Goal: Book appointment/travel/reservation

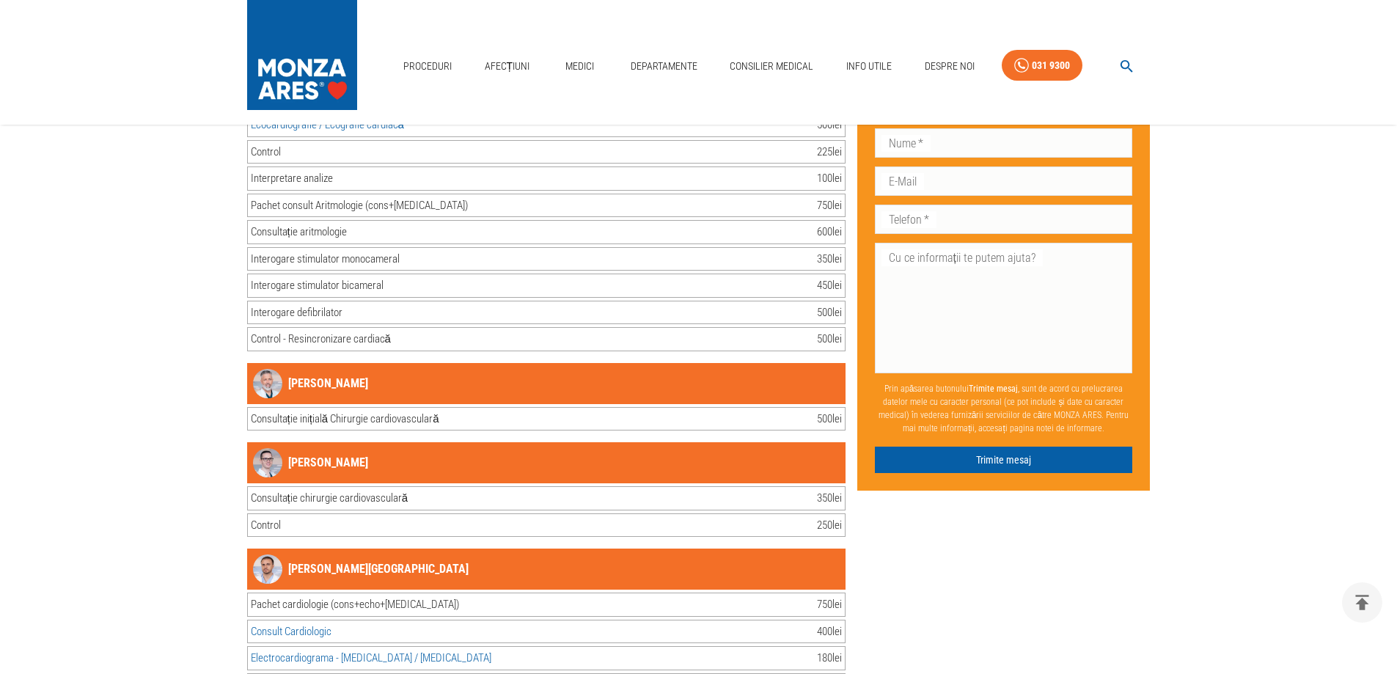
scroll to position [18780, 0]
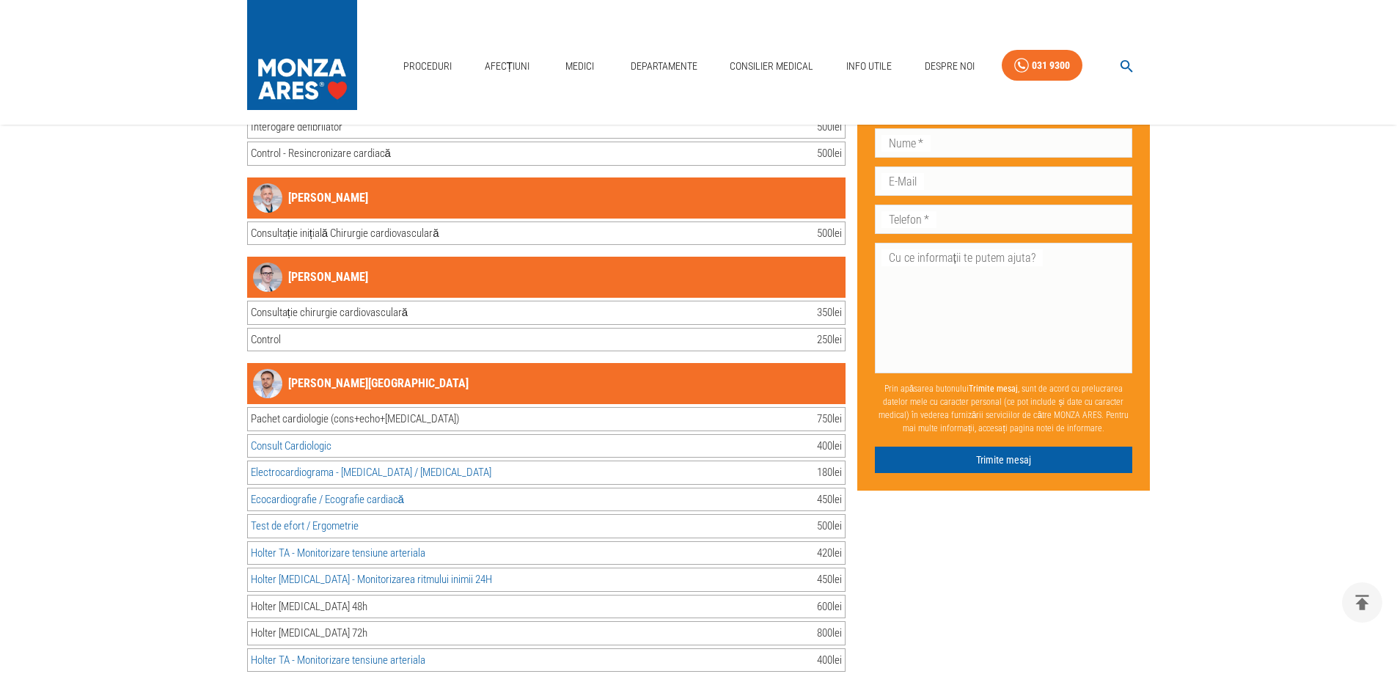
click at [356, 369] on link "[PERSON_NAME][GEOGRAPHIC_DATA]" at bounding box center [361, 383] width 216 height 29
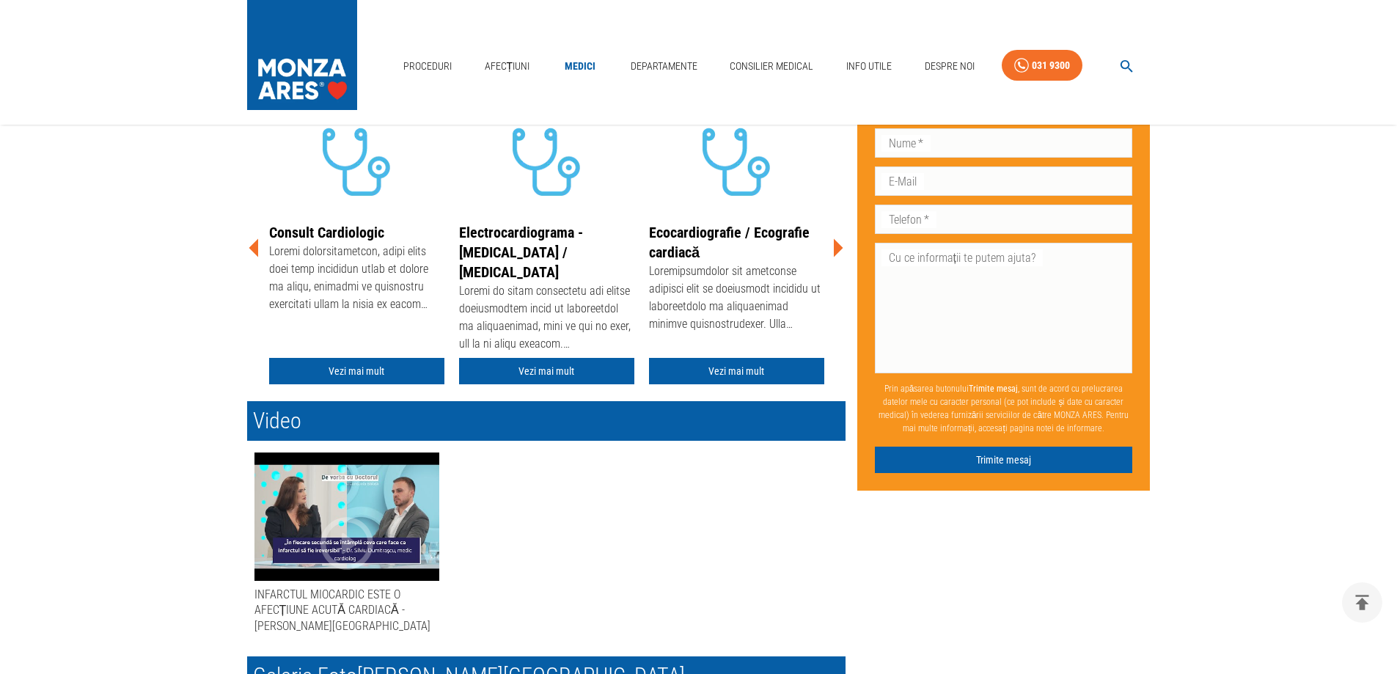
scroll to position [293, 0]
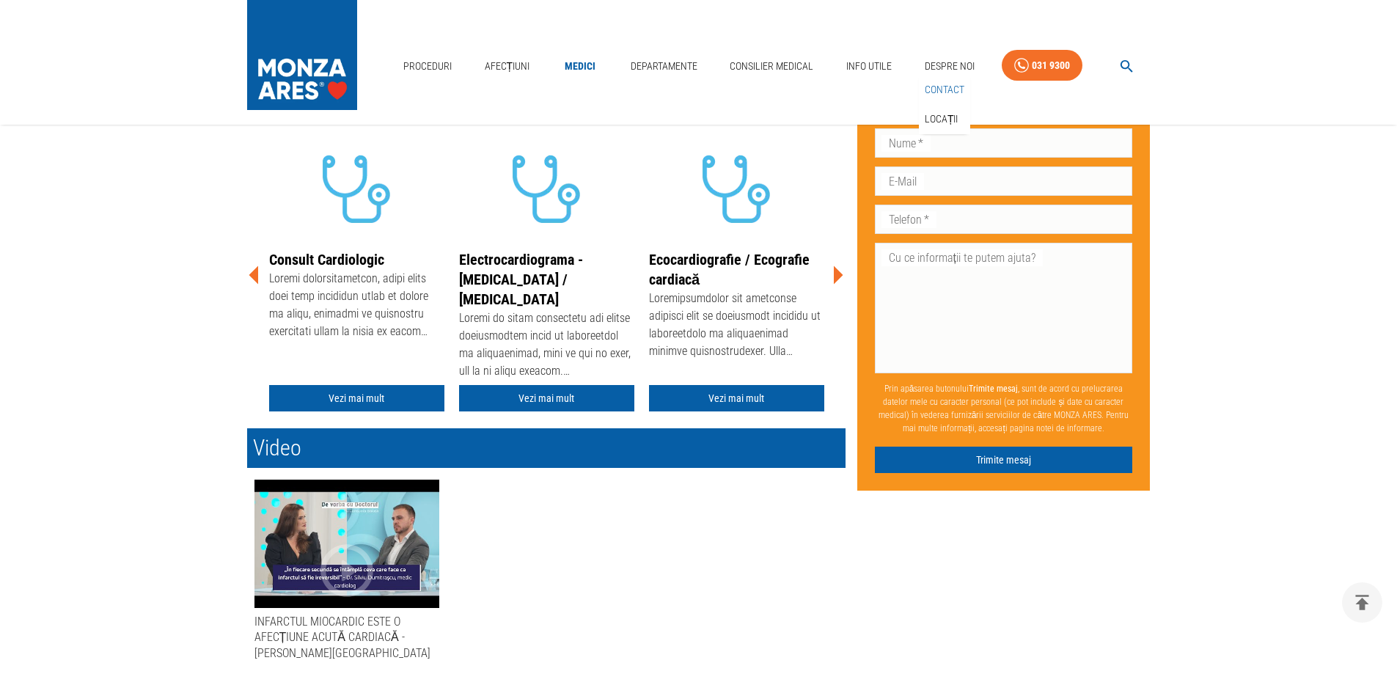
click at [940, 89] on link "Contact" at bounding box center [944, 90] width 45 height 24
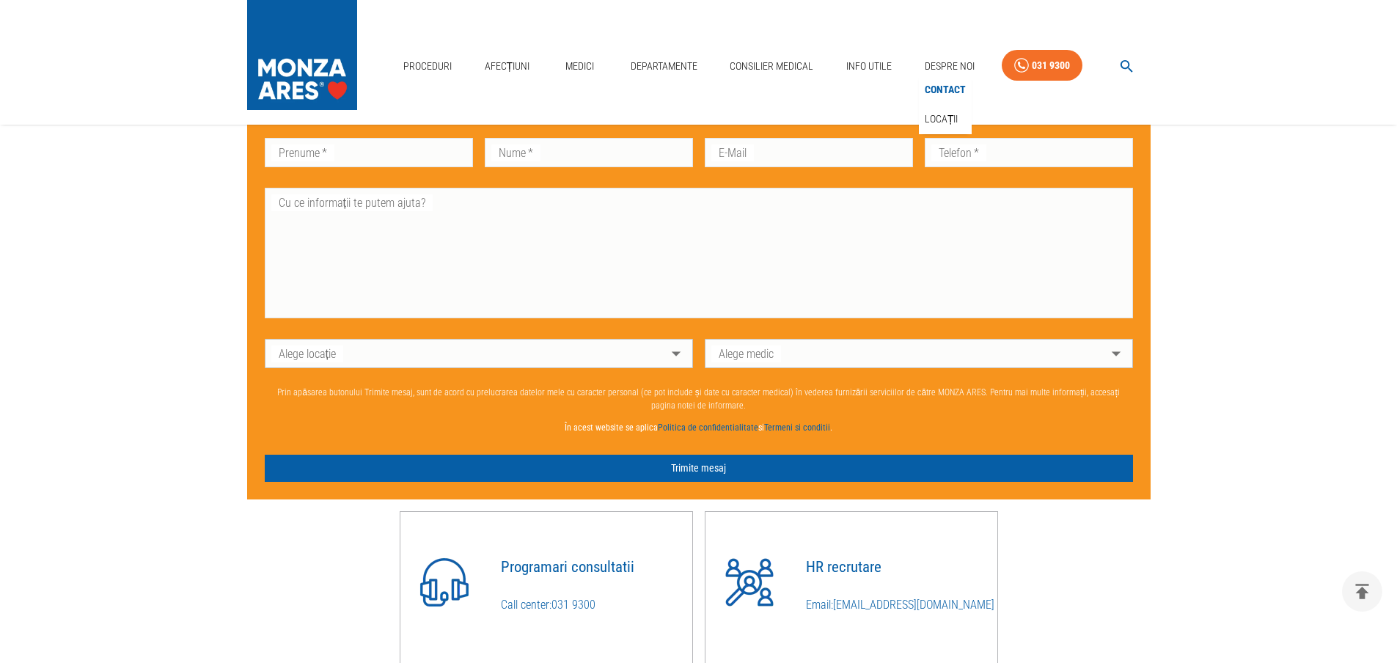
scroll to position [1320, 0]
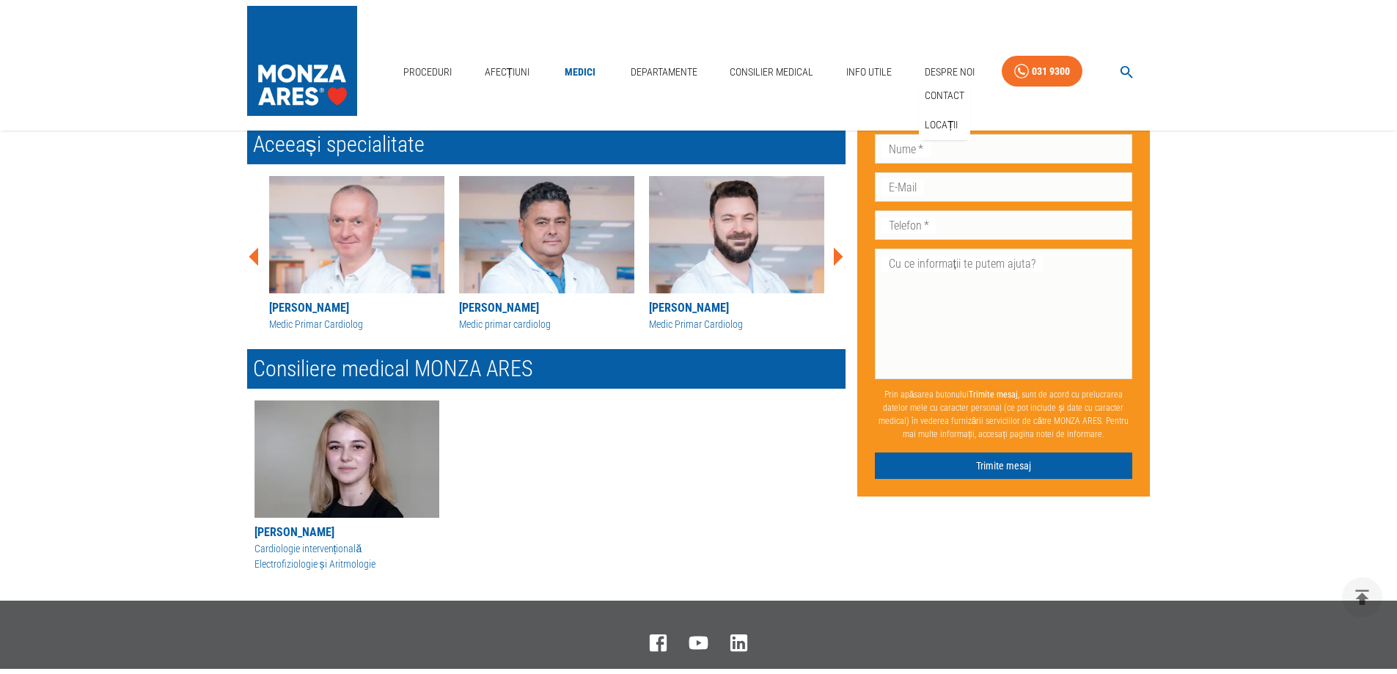
scroll to position [293, 0]
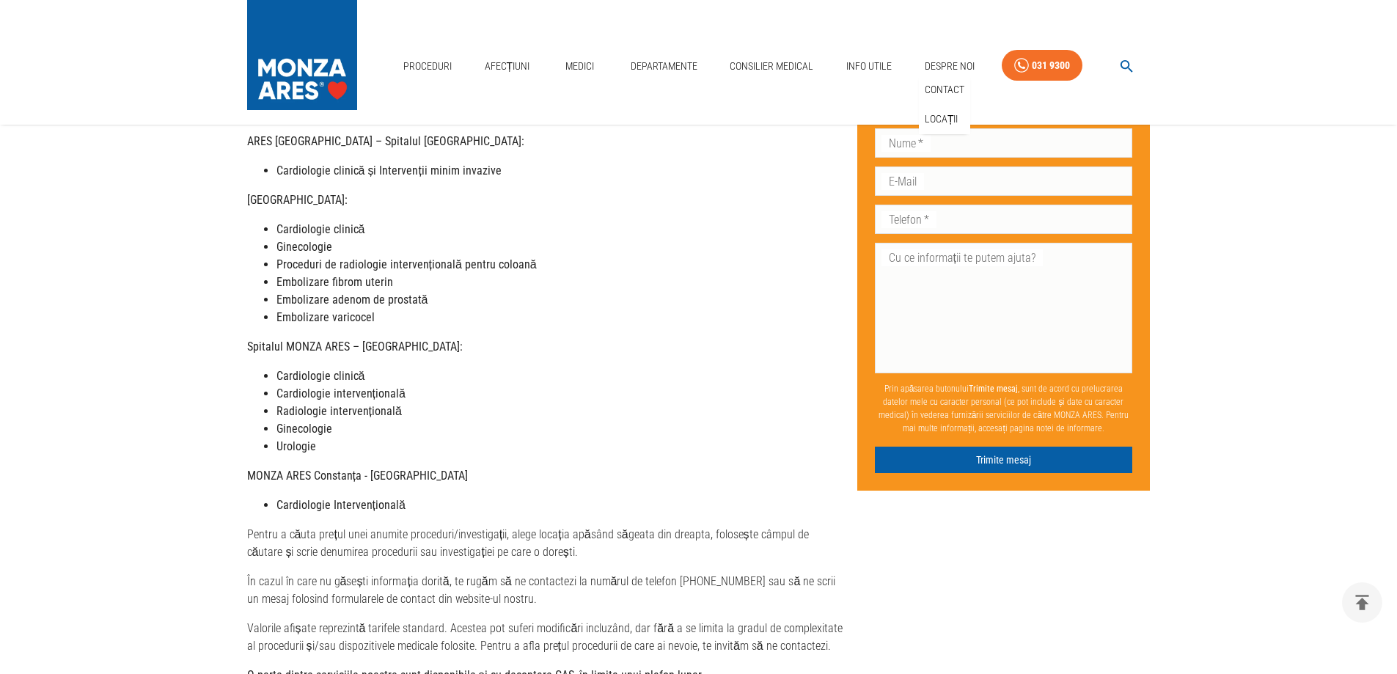
scroll to position [766, 0]
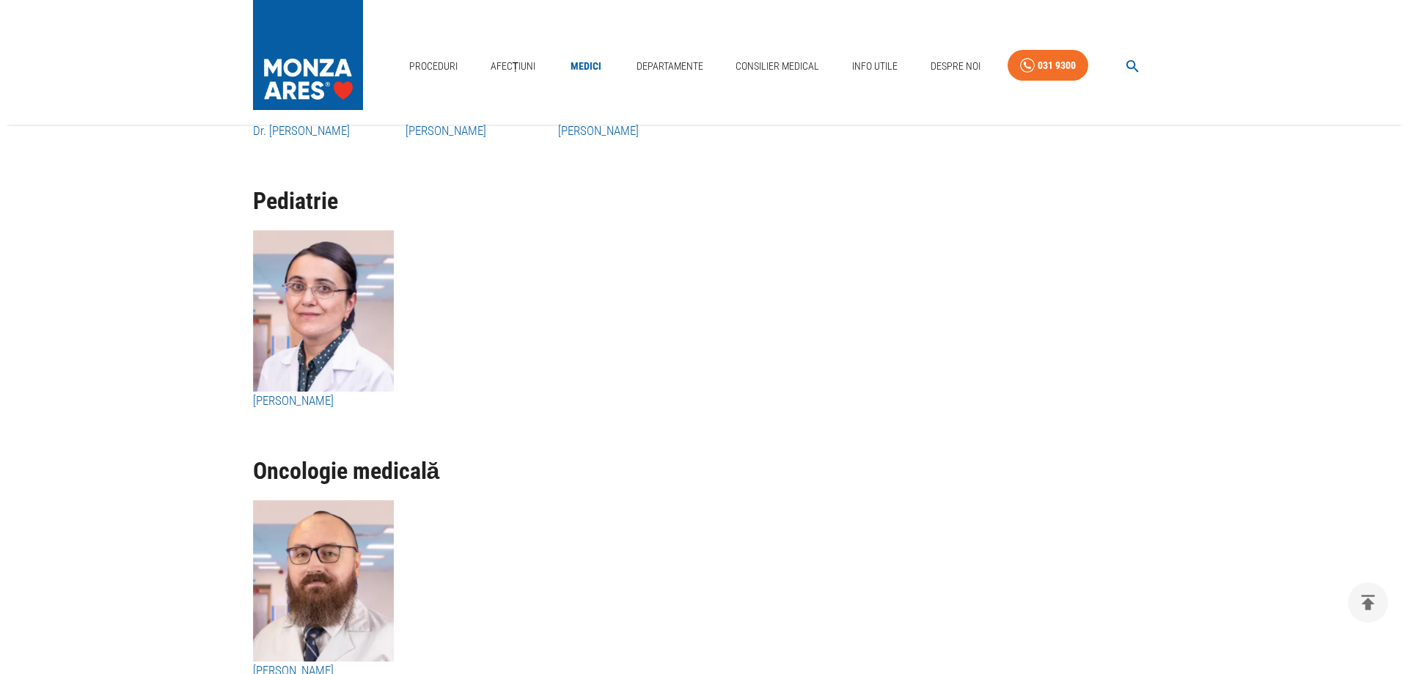
scroll to position [8216, 0]
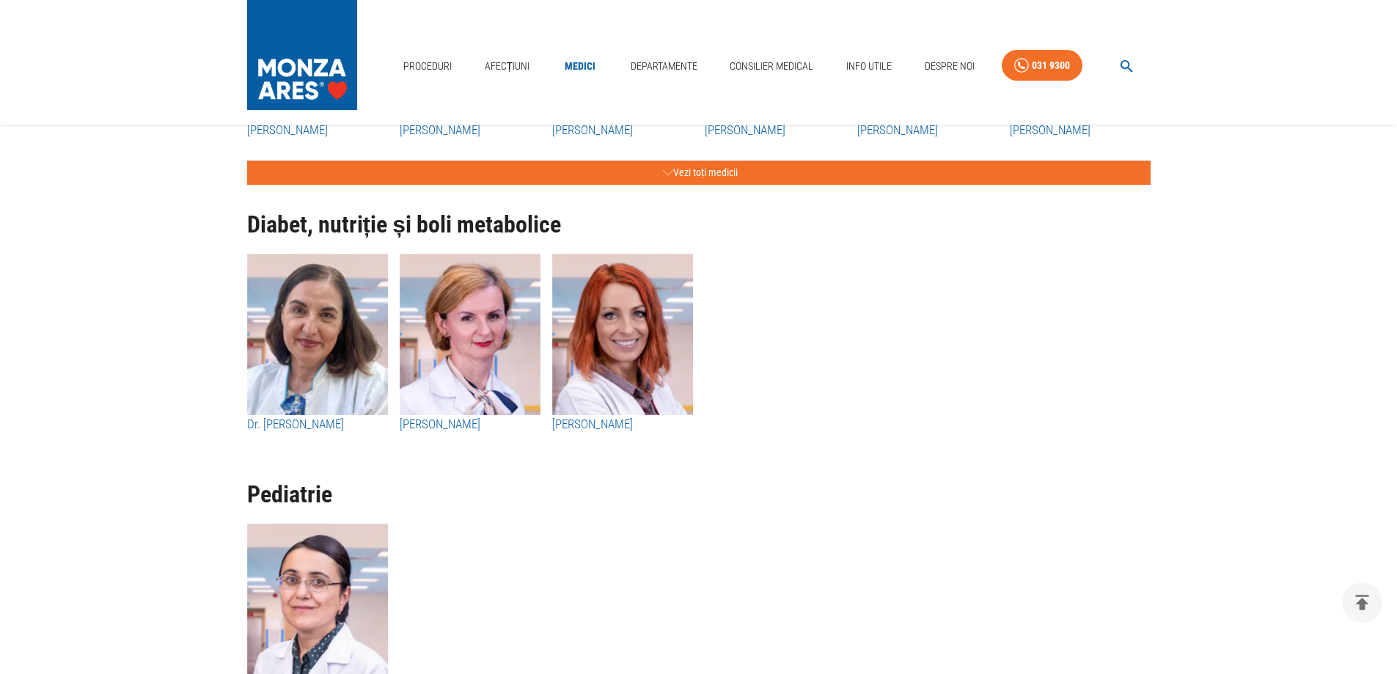
click at [1124, 67] on icon "button" at bounding box center [1127, 66] width 17 height 17
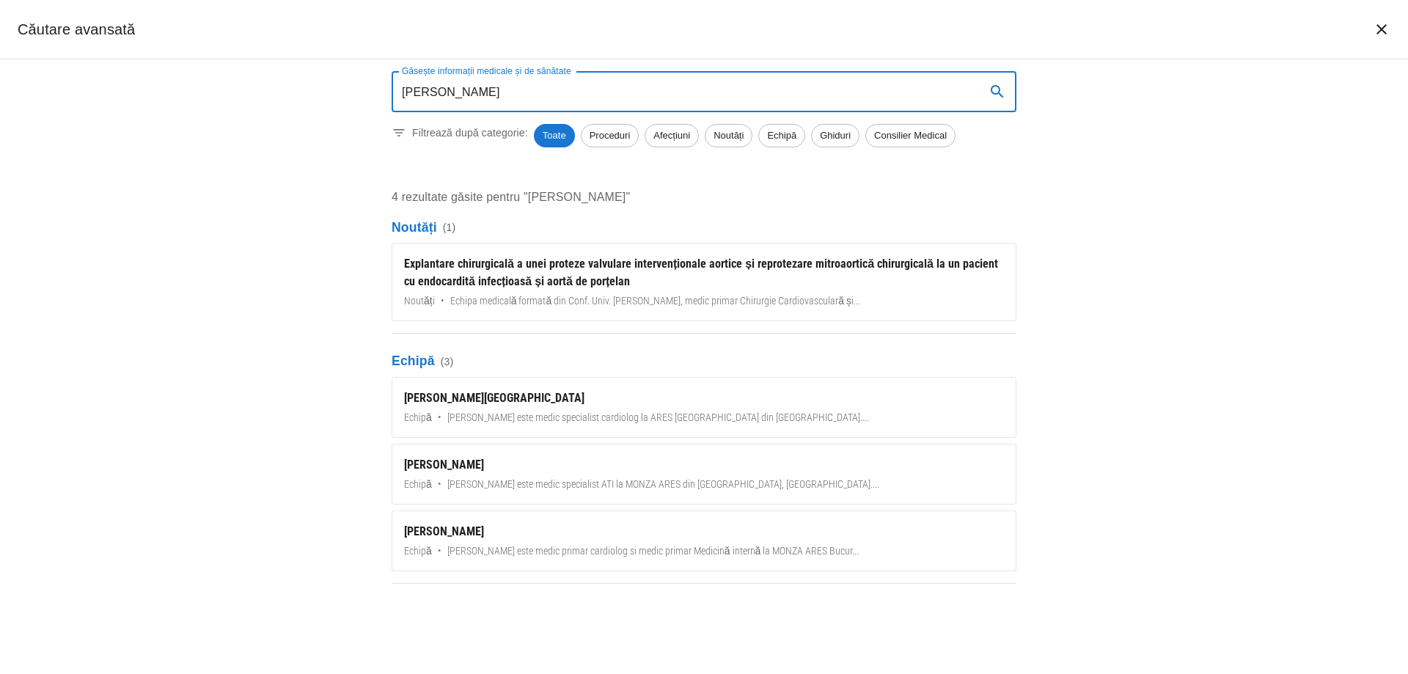
type input "silviu dumitrascu"
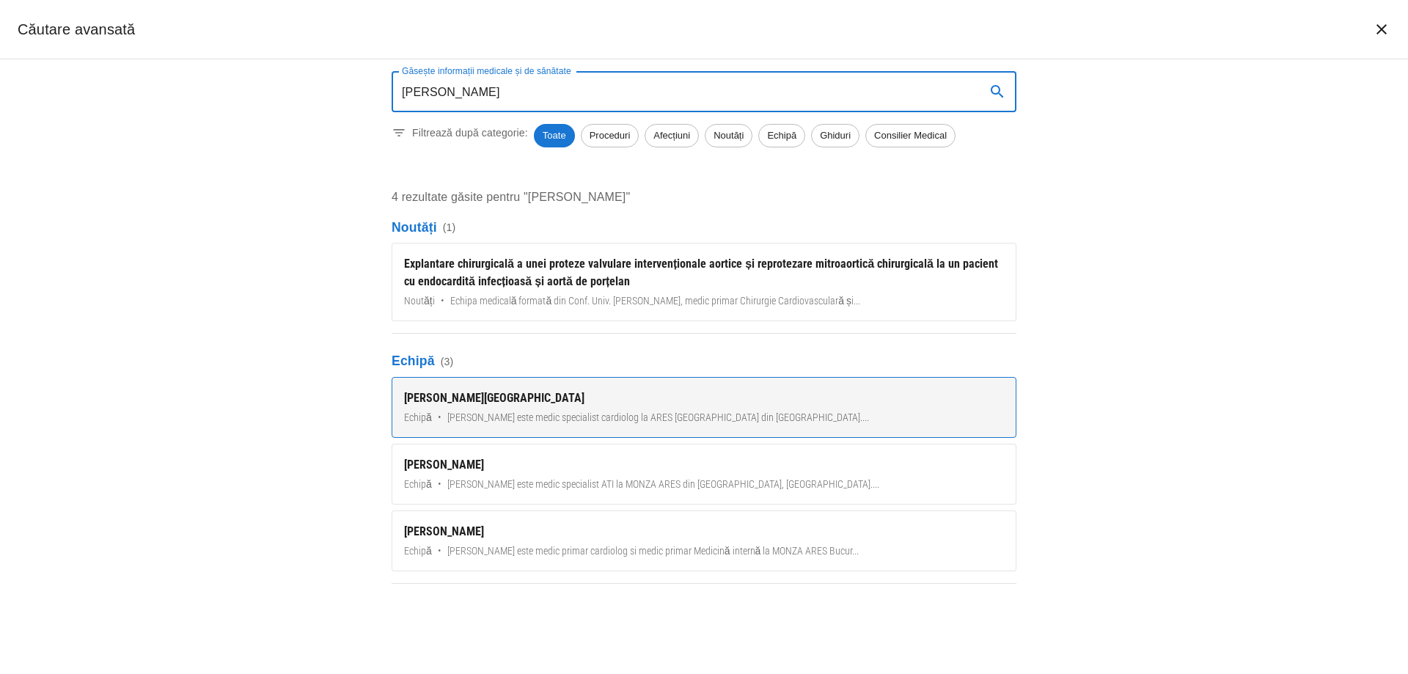
click at [480, 401] on div "[PERSON_NAME][GEOGRAPHIC_DATA]" at bounding box center [704, 399] width 600 height 18
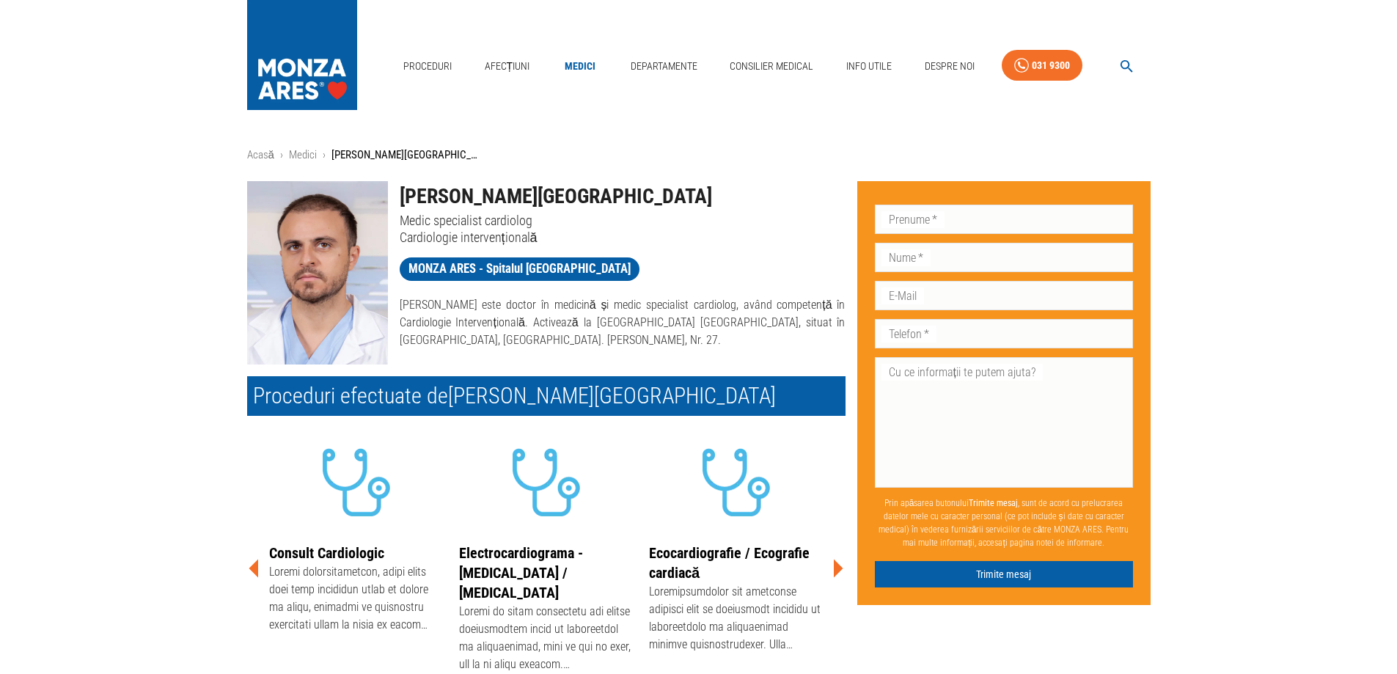
scroll to position [220, 0]
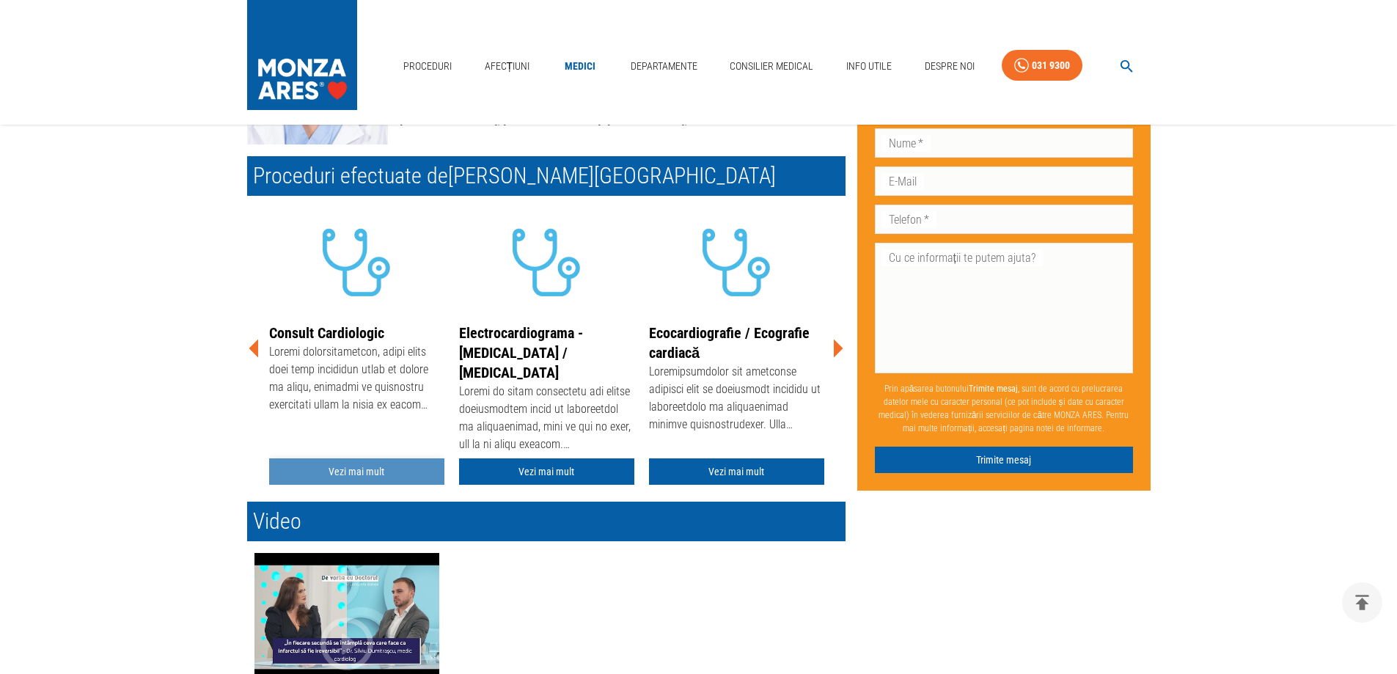
click at [351, 473] on link "Vezi mai mult" at bounding box center [356, 471] width 175 height 27
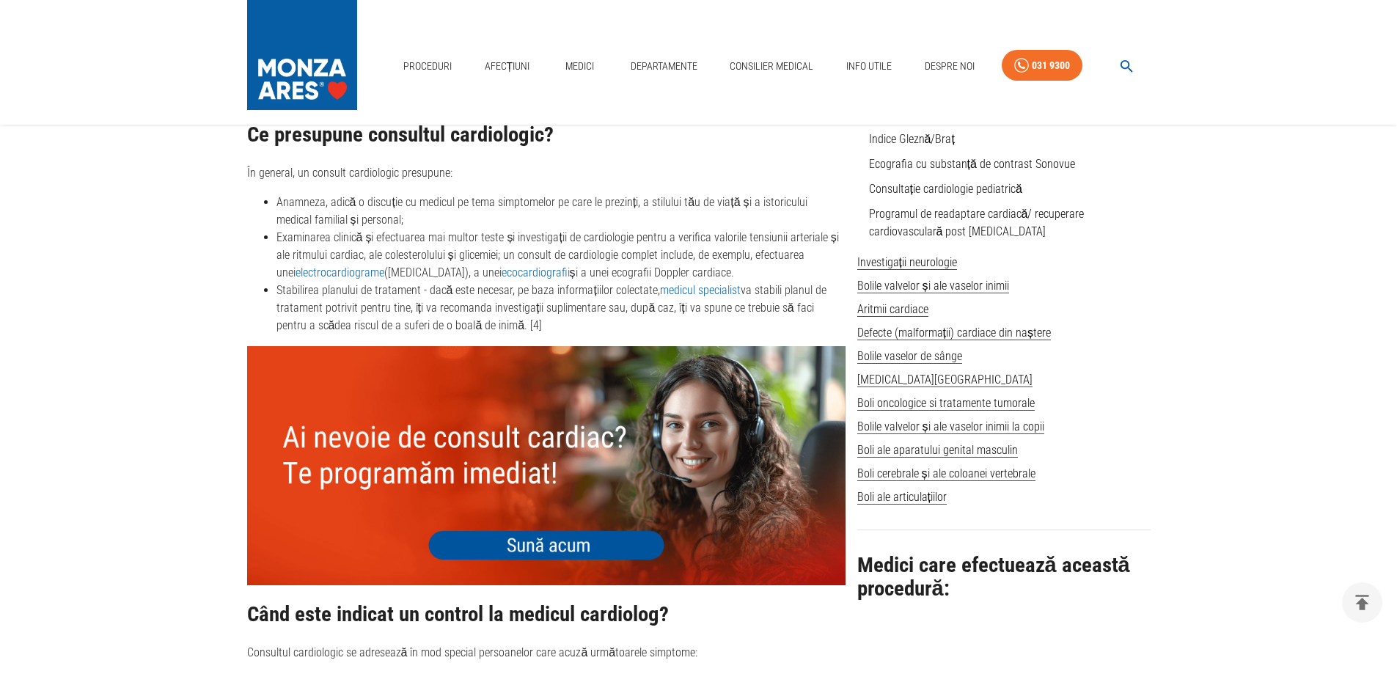
scroll to position [734, 0]
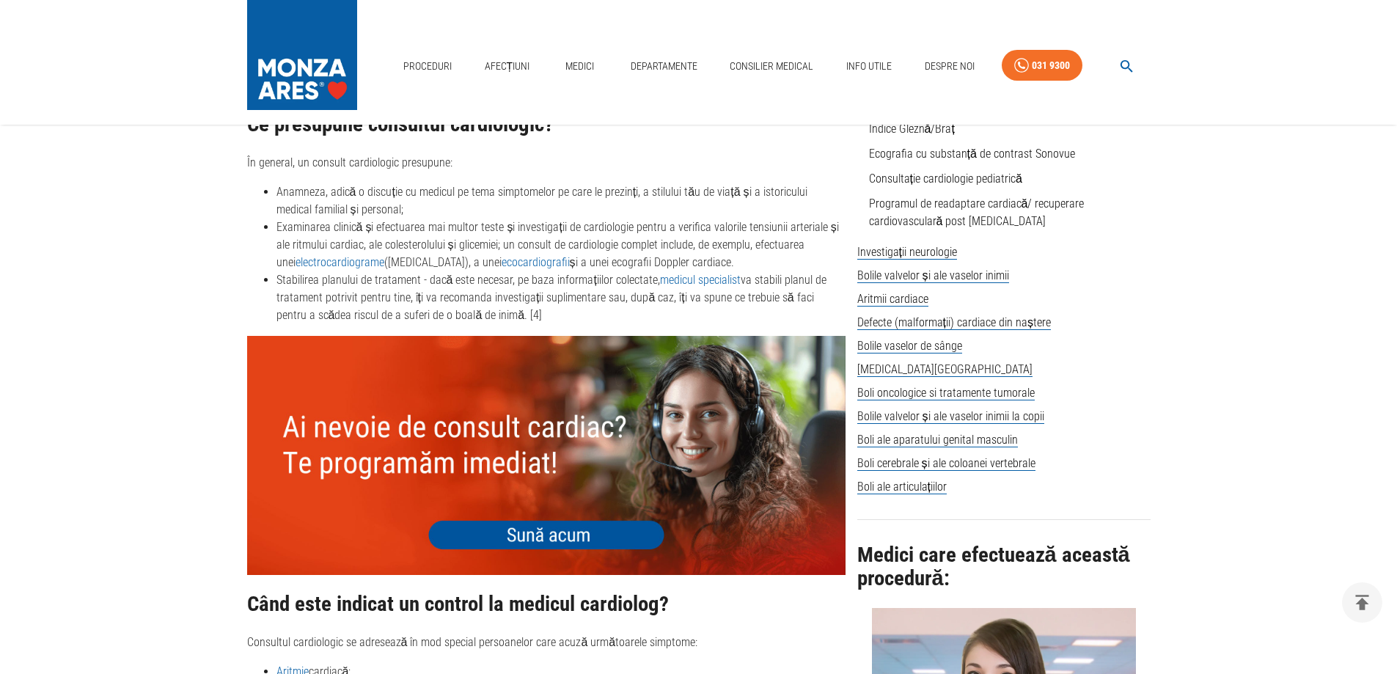
click at [554, 520] on img at bounding box center [546, 455] width 599 height 239
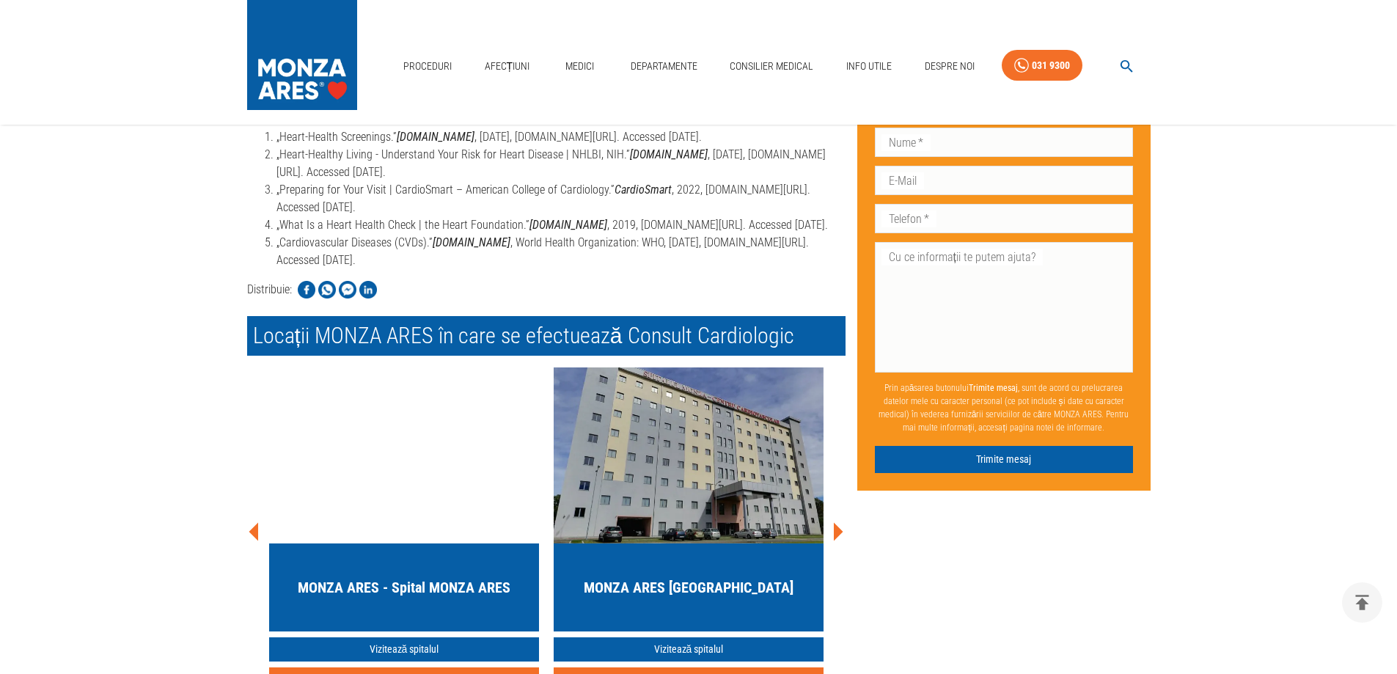
scroll to position [2788, 0]
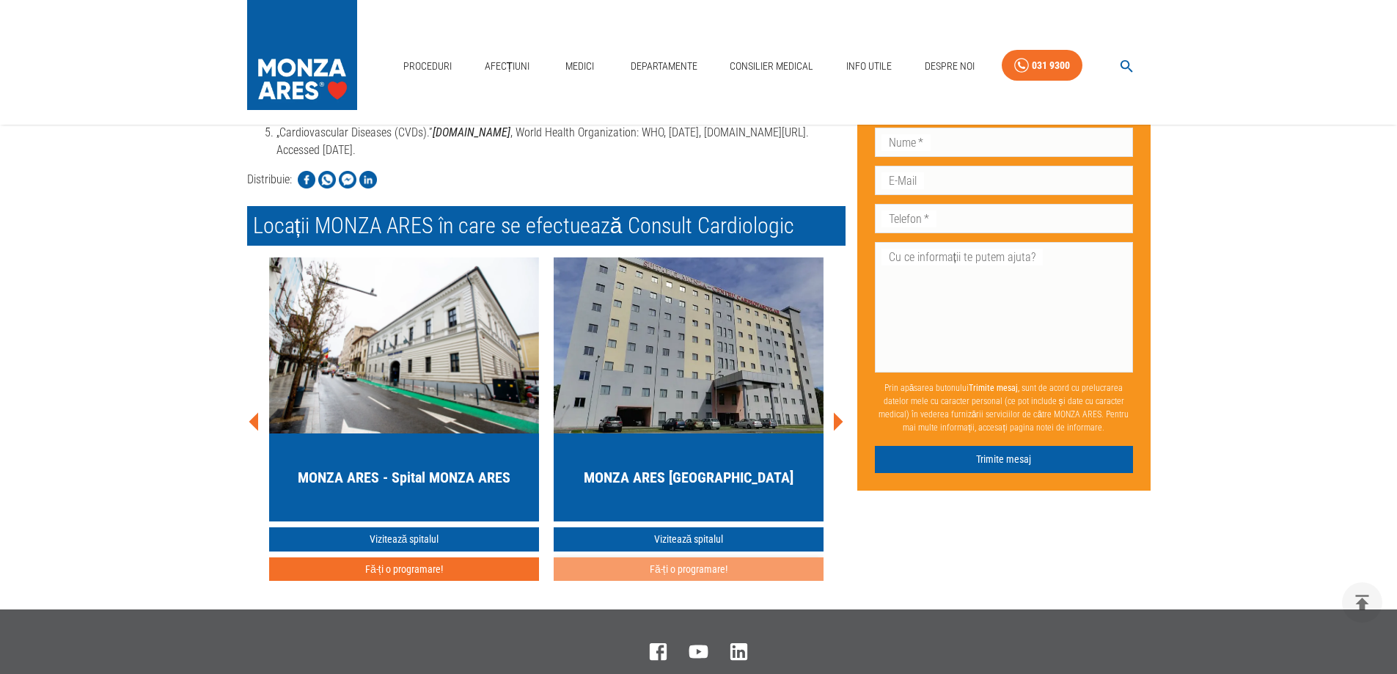
click at [706, 558] on button "Fă-ți o programare!" at bounding box center [689, 570] width 270 height 24
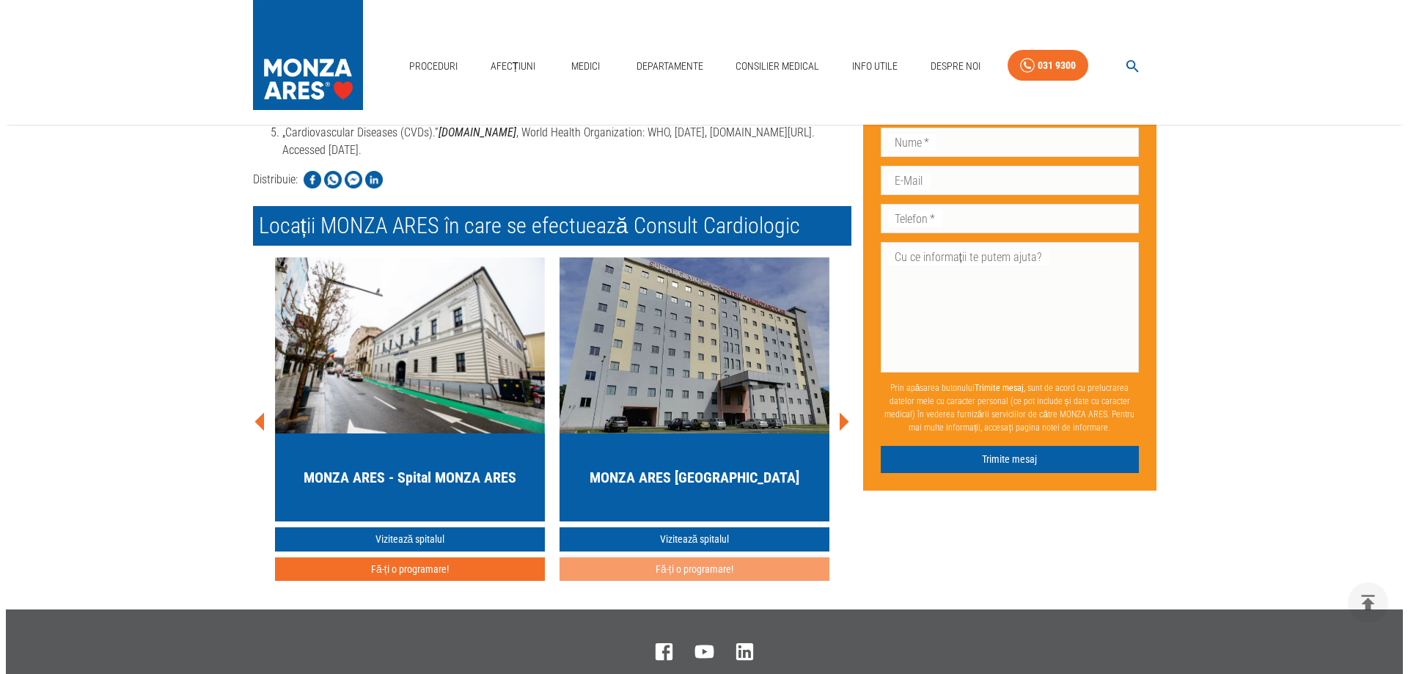
scroll to position [2566, 0]
